Goal: Information Seeking & Learning: Learn about a topic

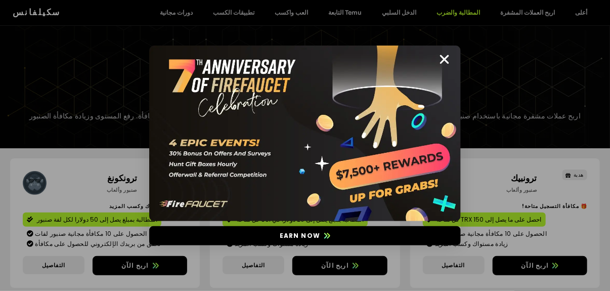
click at [570, 53] on div "Earn now" at bounding box center [305, 145] width 610 height 291
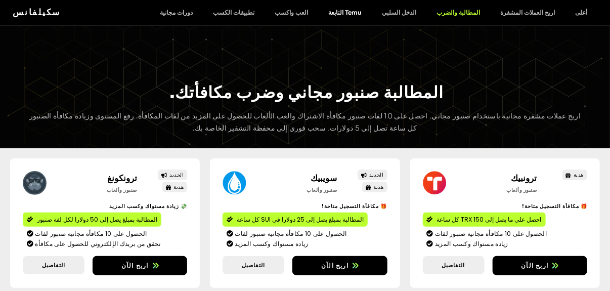
click at [372, 12] on link "Temu التابعة" at bounding box center [345, 13] width 54 height 8
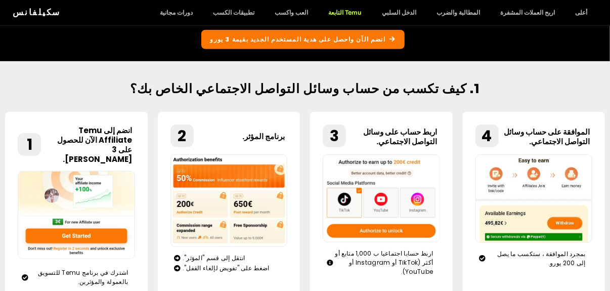
scroll to position [159, 0]
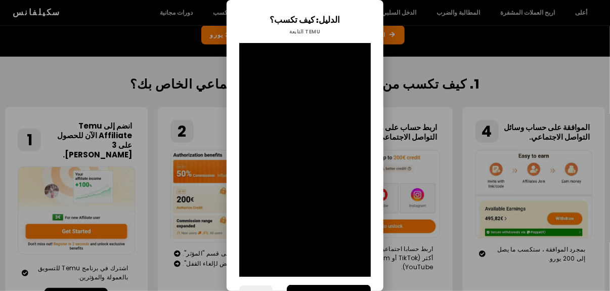
click at [482, 218] on div "الدليل: كيف تكسب؟ Temu التابعة غلق التسجيل" at bounding box center [305, 145] width 610 height 291
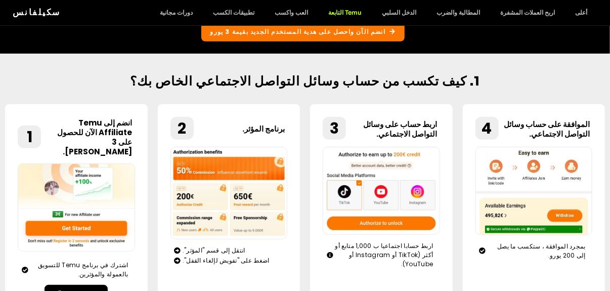
scroll to position [0, 0]
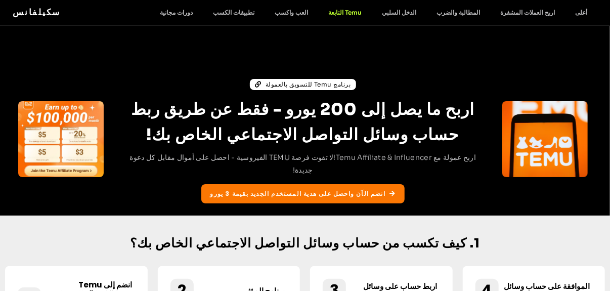
click at [292, 7] on div "سكيلفانس أعلى اربح العملات المشفرة المطالبة والضرب الدخل السلبي Temu التابعة ال…" at bounding box center [305, 12] width 585 height 13
click at [265, 11] on link "تطبيقات الكسب" at bounding box center [234, 13] width 62 height 8
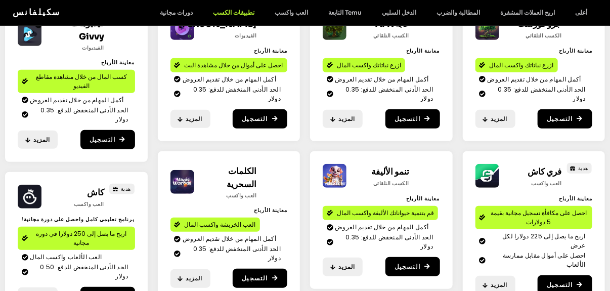
scroll to position [194, 0]
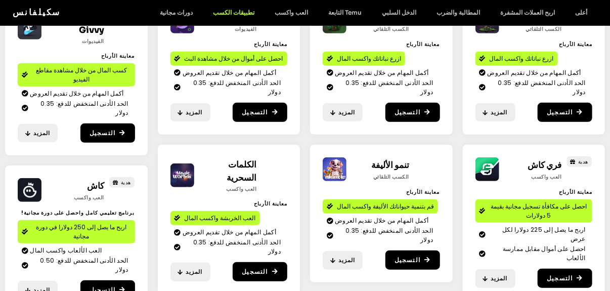
click at [510, 173] on h2 "العب واكسب" at bounding box center [532, 177] width 58 height 8
click at [495, 274] on span "المزيد" at bounding box center [499, 278] width 17 height 9
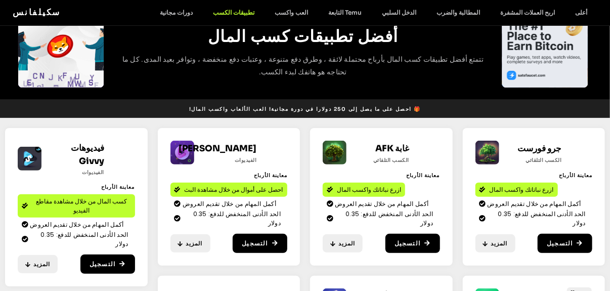
scroll to position [0, 0]
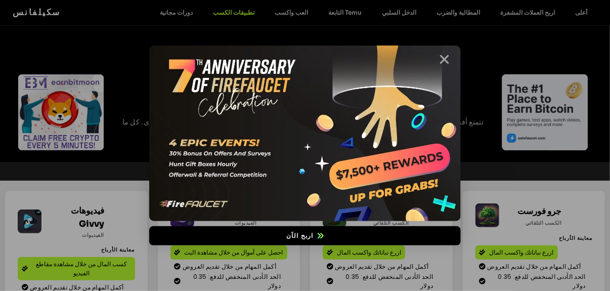
click at [441, 57] on icon "غلق" at bounding box center [444, 59] width 13 height 13
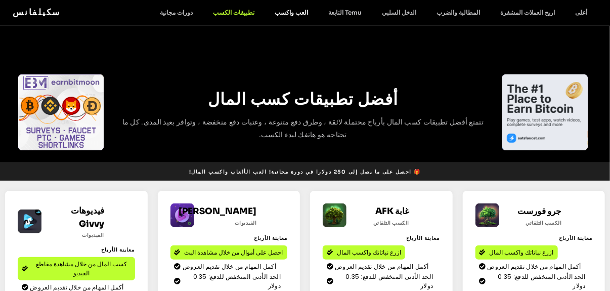
click at [318, 10] on link "العب واكسب" at bounding box center [292, 13] width 54 height 8
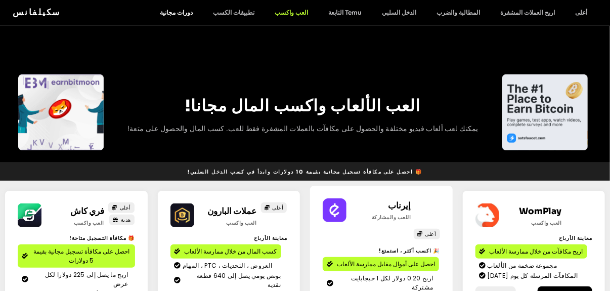
click at [203, 10] on link "دورات مجانية" at bounding box center [176, 13] width 53 height 8
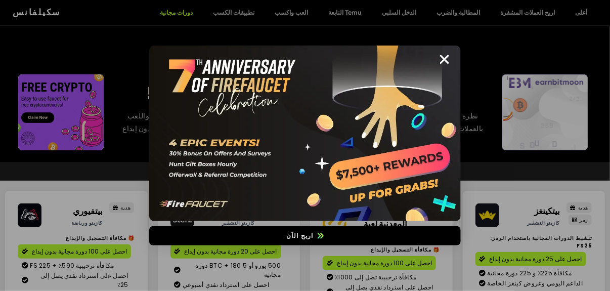
click at [445, 52] on img at bounding box center [305, 134] width 312 height 176
click at [447, 56] on icon "غلق" at bounding box center [444, 59] width 13 height 13
